Goal: Task Accomplishment & Management: Manage account settings

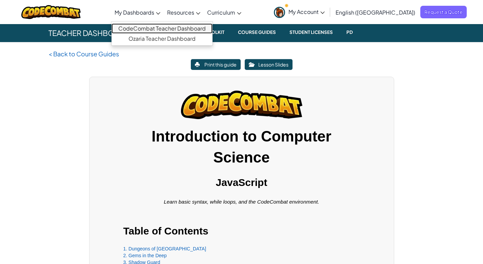
click at [164, 29] on link "CodeCombat Teacher Dashboard" at bounding box center [162, 28] width 101 height 10
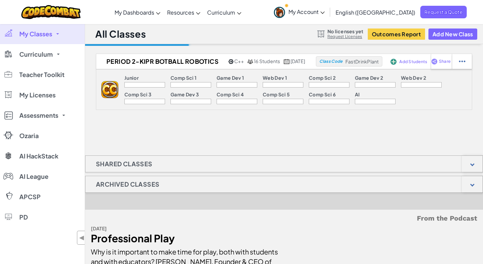
click at [57, 32] on link "My Classes" at bounding box center [42, 34] width 85 height 20
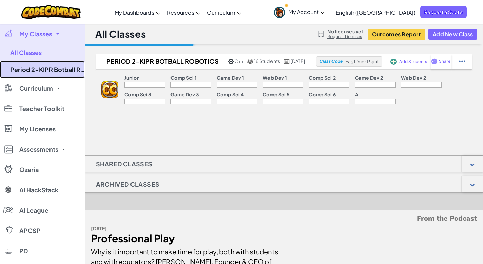
click at [65, 70] on link "Period 2-KIPR Botball Robotics" at bounding box center [42, 69] width 85 height 17
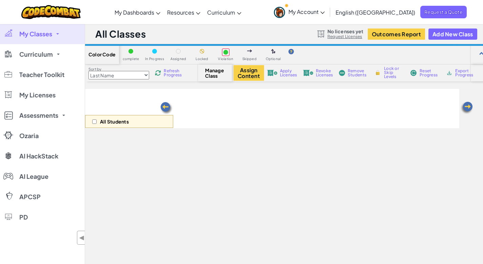
select select "560f1a9f22961295f9427742"
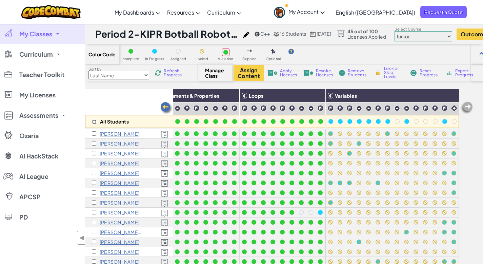
click at [95, 122] on input "checkbox" at bounding box center [94, 121] width 4 height 4
checkbox input "true"
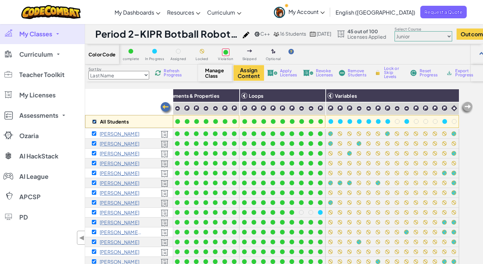
checkbox input "true"
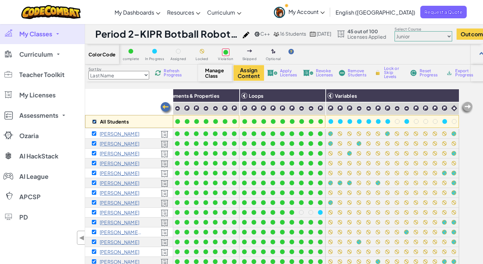
checkbox input "true"
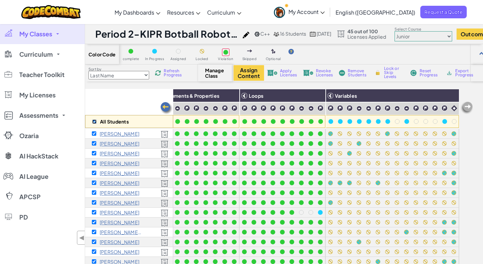
checkbox input "true"
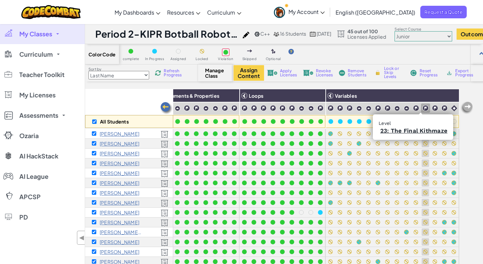
click at [423, 108] on img at bounding box center [426, 108] width 6 height 6
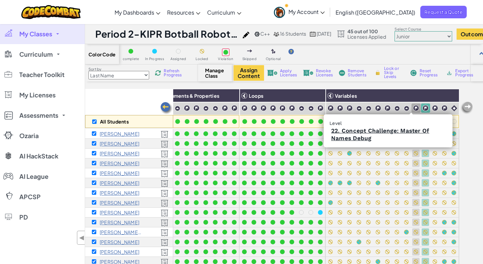
click at [413, 108] on img at bounding box center [416, 108] width 6 height 6
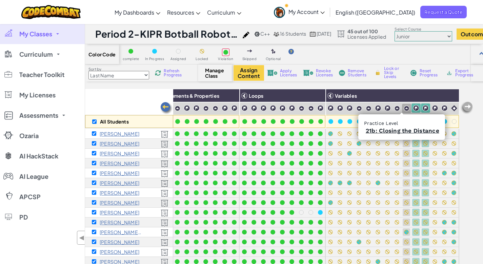
click at [402, 110] on div at bounding box center [406, 108] width 9 height 9
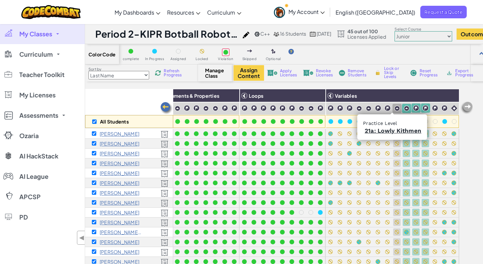
click at [394, 110] on img at bounding box center [397, 108] width 6 height 6
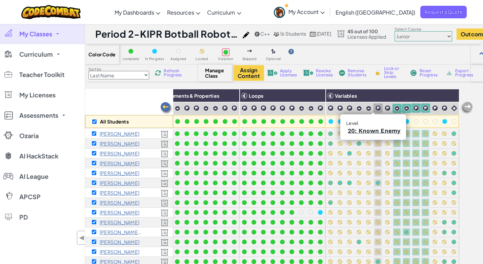
click at [377, 110] on div at bounding box center [378, 107] width 9 height 9
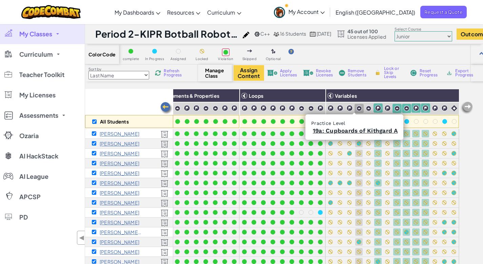
click at [357, 110] on img at bounding box center [359, 108] width 6 height 6
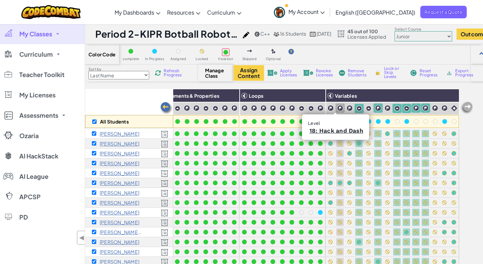
click at [336, 110] on div at bounding box center [340, 107] width 9 height 9
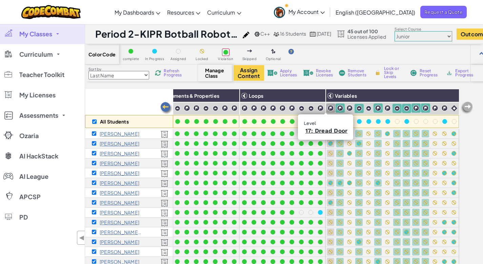
click at [328, 111] on img at bounding box center [331, 108] width 6 height 6
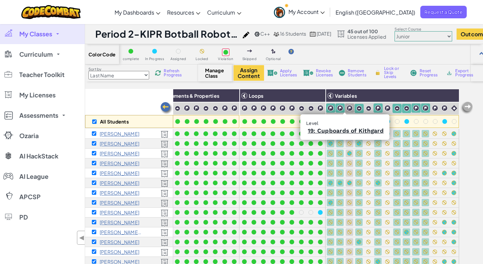
click at [347, 110] on img at bounding box center [350, 108] width 6 height 6
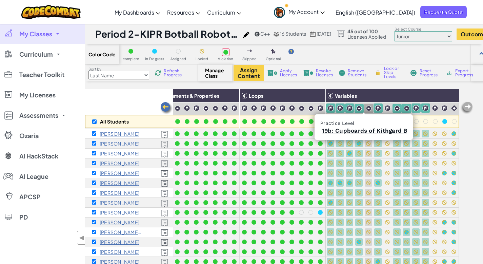
click at [367, 109] on div at bounding box center [368, 108] width 9 height 9
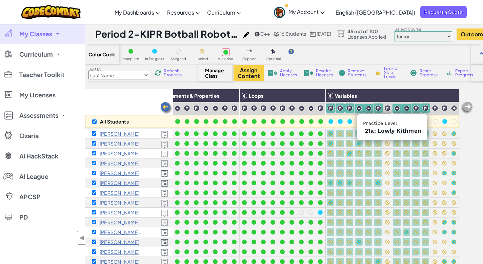
click at [394, 109] on img at bounding box center [397, 108] width 6 height 6
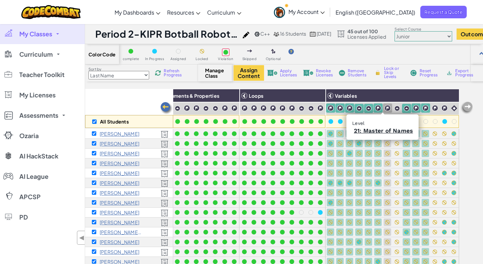
click at [385, 109] on img at bounding box center [388, 108] width 6 height 6
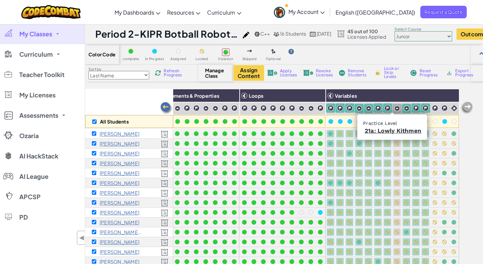
click at [394, 109] on img at bounding box center [397, 108] width 6 height 6
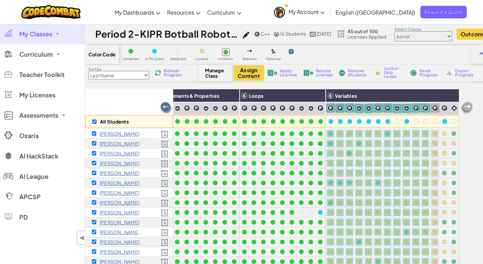
click at [432, 109] on img at bounding box center [435, 108] width 6 height 6
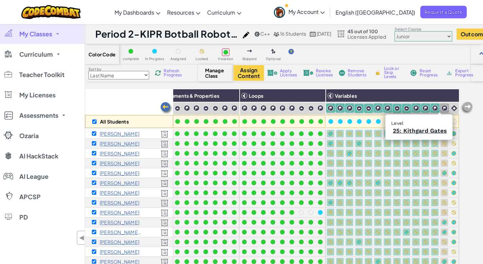
click at [441, 108] on img at bounding box center [444, 108] width 6 height 6
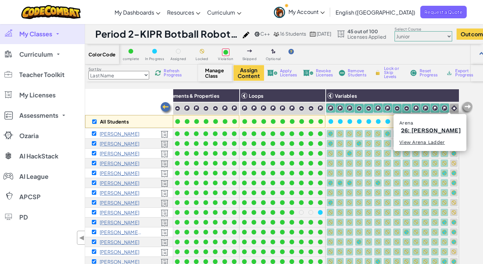
click at [451, 108] on img at bounding box center [454, 108] width 6 height 6
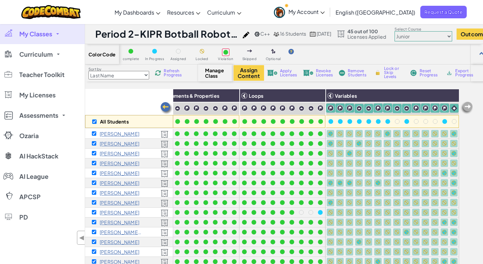
click at [391, 68] on span "Lock or Skip Levels" at bounding box center [394, 72] width 20 height 12
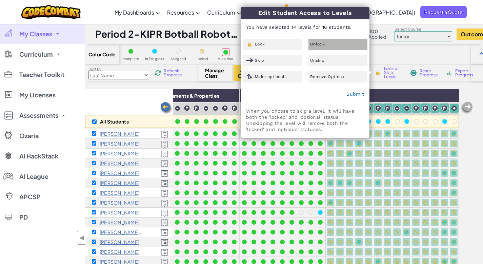
click at [331, 48] on div "Unlock" at bounding box center [338, 44] width 59 height 11
click at [360, 96] on link "Submit" at bounding box center [356, 93] width 18 height 5
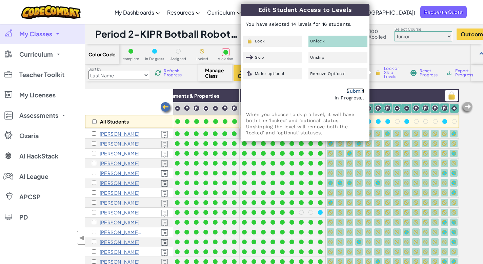
checkbox input "false"
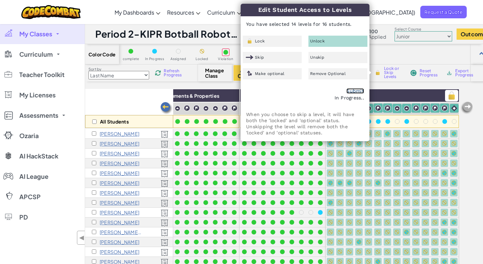
checkbox input "false"
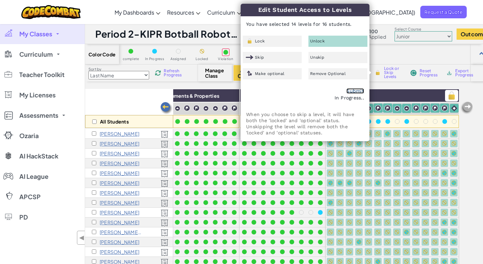
checkbox input "false"
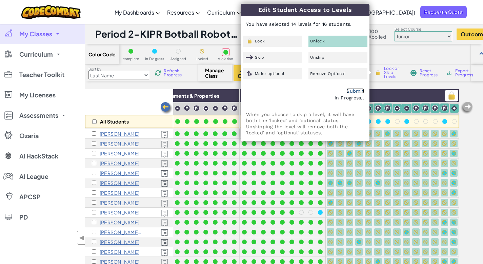
checkbox input "false"
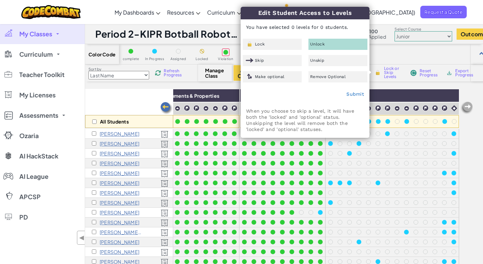
click at [384, 57] on div "Color Code complete In Progress Assigned Locked Violation Skipped Optional" at bounding box center [288, 54] width 407 height 20
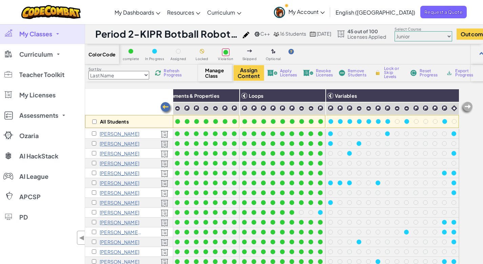
scroll to position [1, 0]
